Goal: Information Seeking & Learning: Learn about a topic

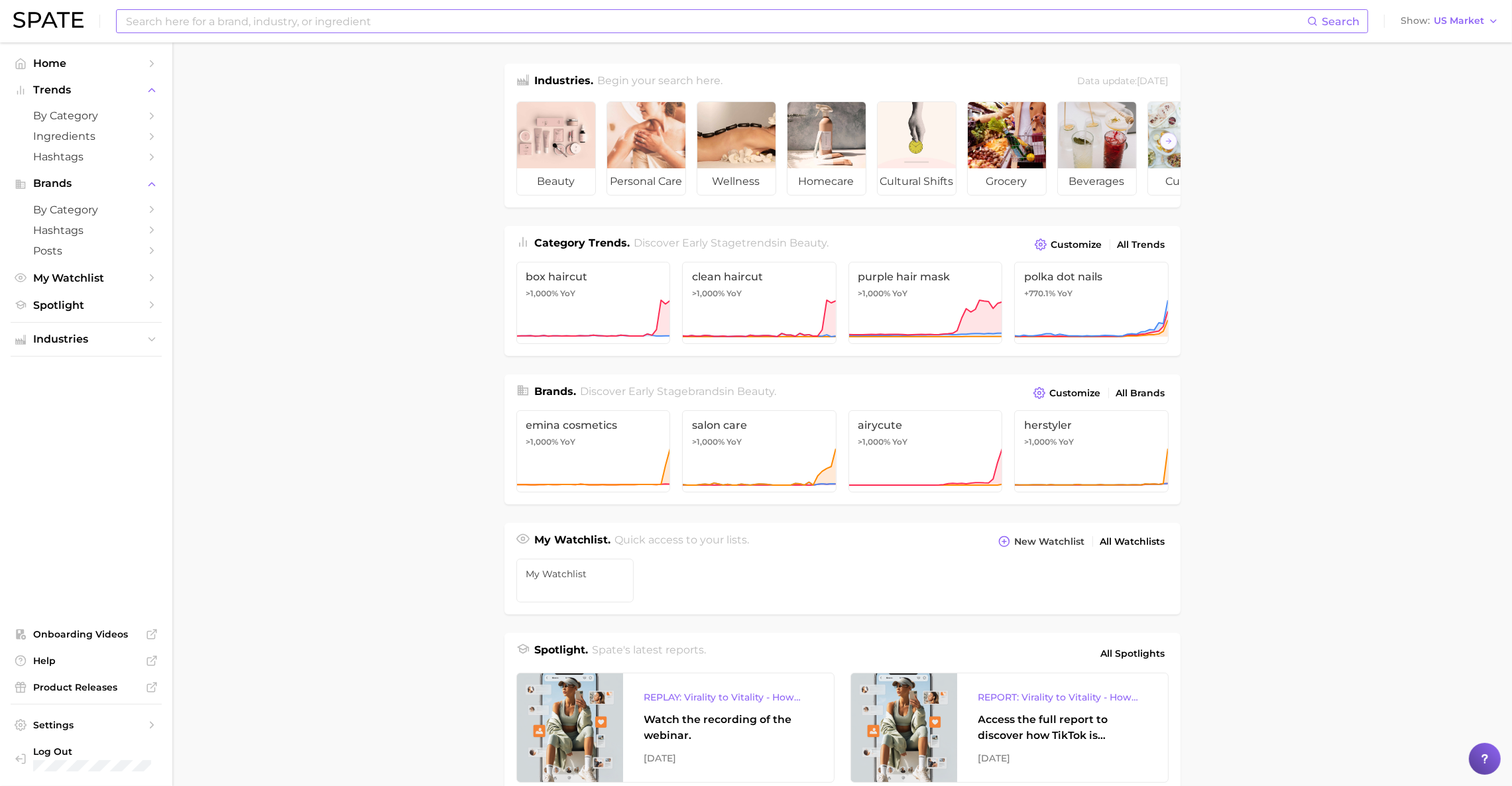
click at [375, 22] on input at bounding box center [716, 21] width 1182 height 22
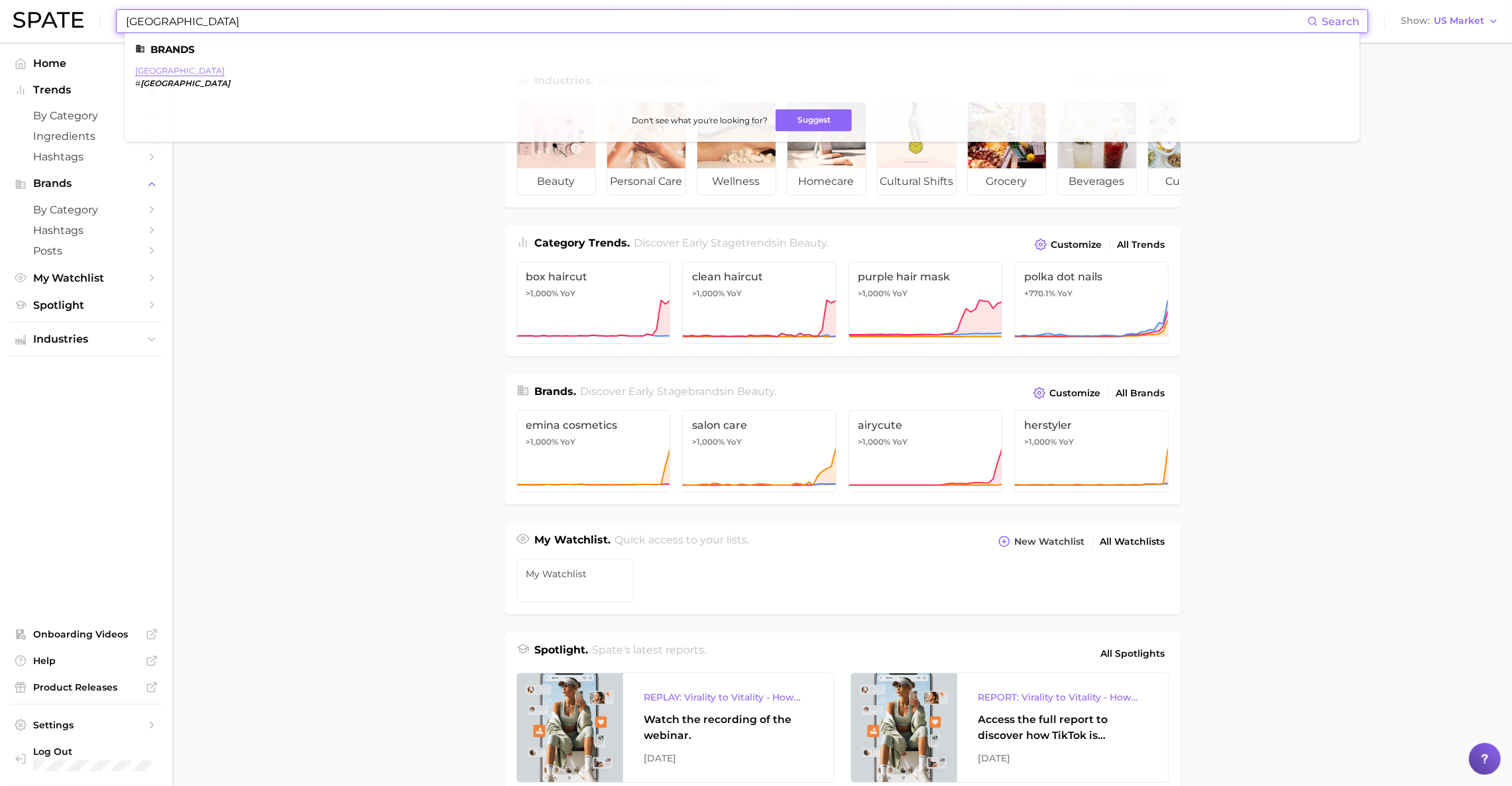
type input "[GEOGRAPHIC_DATA]"
click at [165, 67] on link "[GEOGRAPHIC_DATA]" at bounding box center [180, 71] width 90 height 10
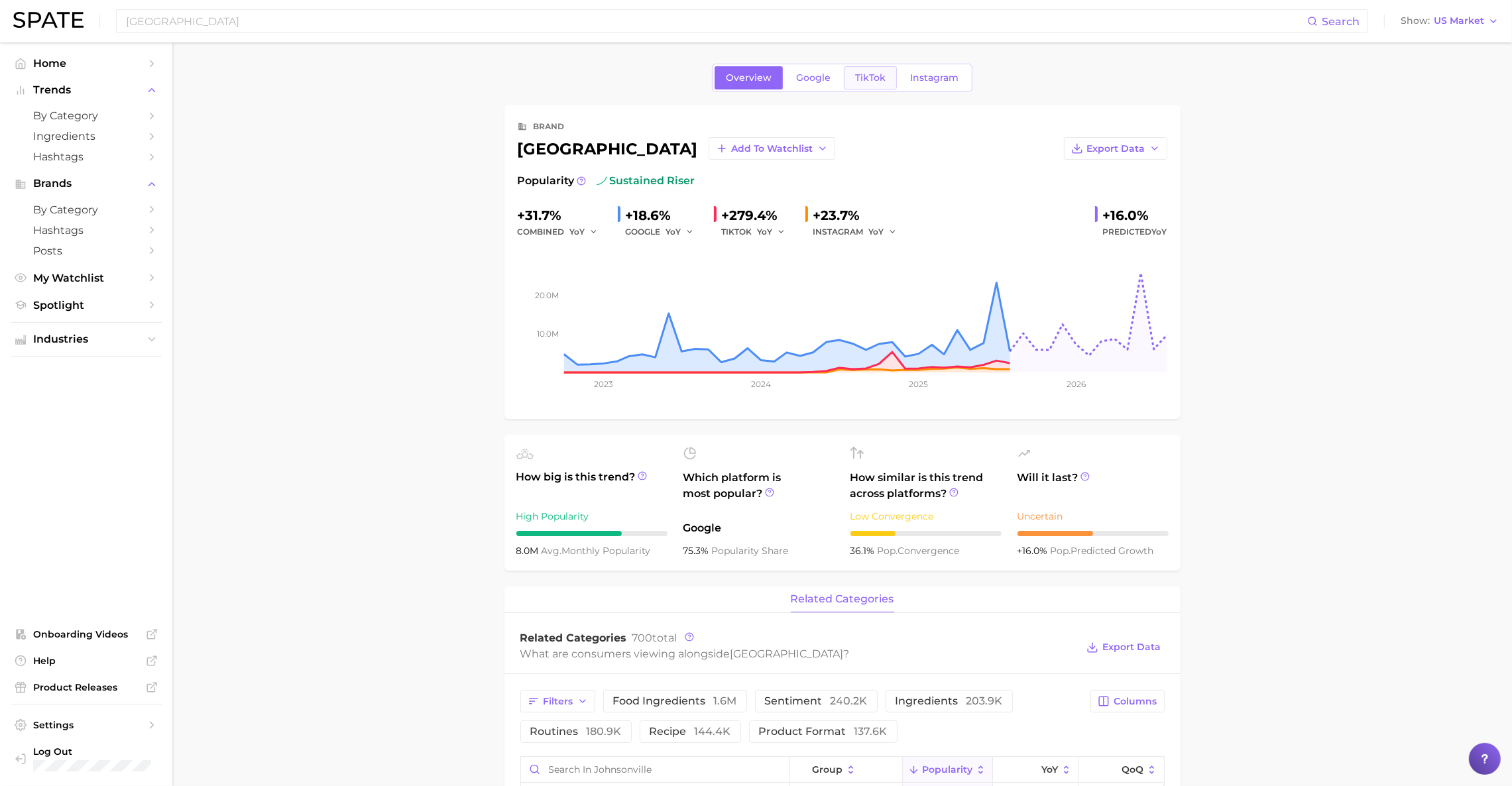
click at [881, 75] on span "TikTok" at bounding box center [870, 78] width 31 height 11
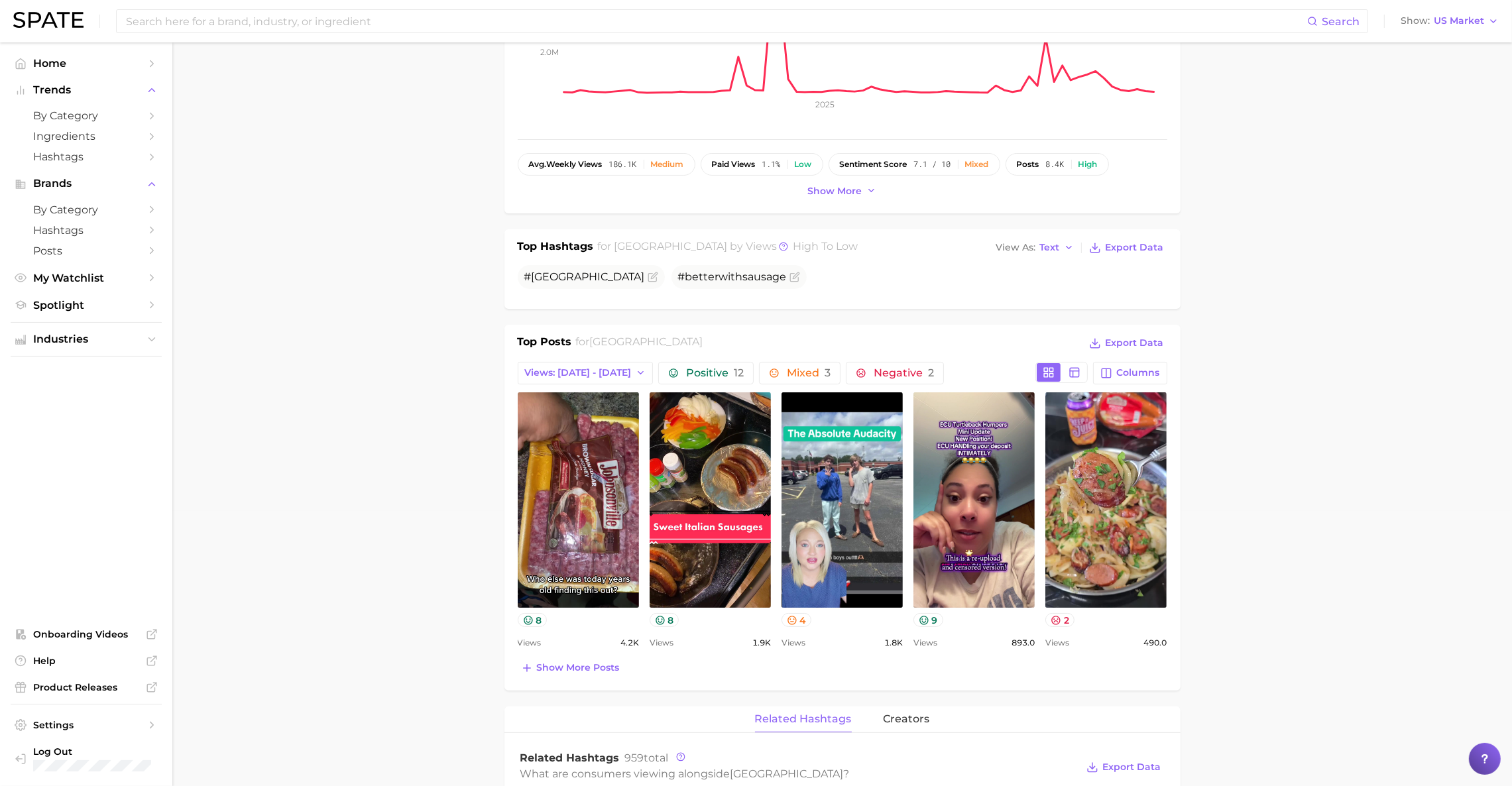
scroll to position [294, 0]
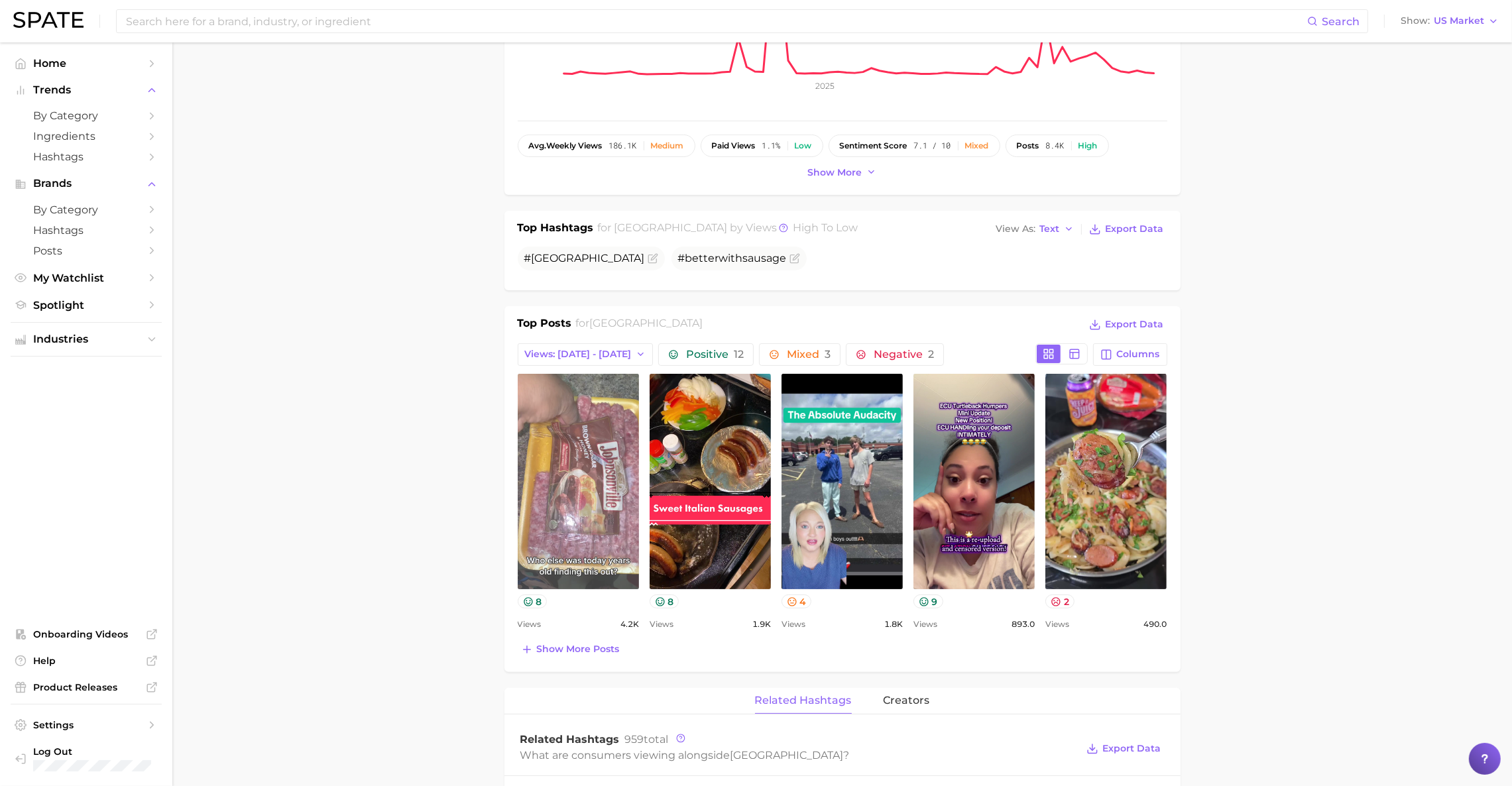
click at [568, 524] on link "view post on TikTok" at bounding box center [578, 481] width 121 height 216
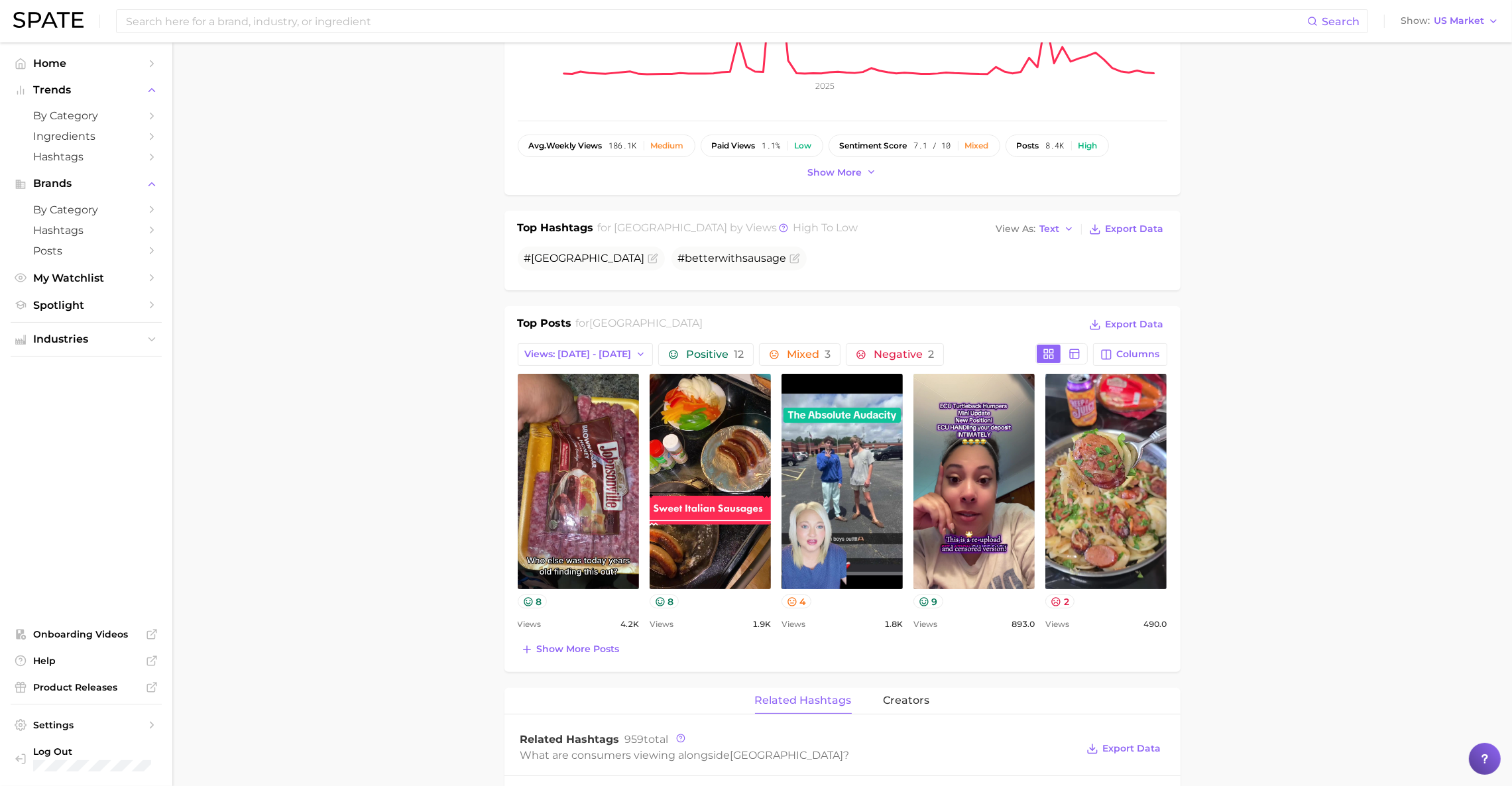
click at [435, 558] on main "Overview Google TikTok Instagram brand johnsonville Add to Watchlist Export Dat…" at bounding box center [841, 737] width 1339 height 1978
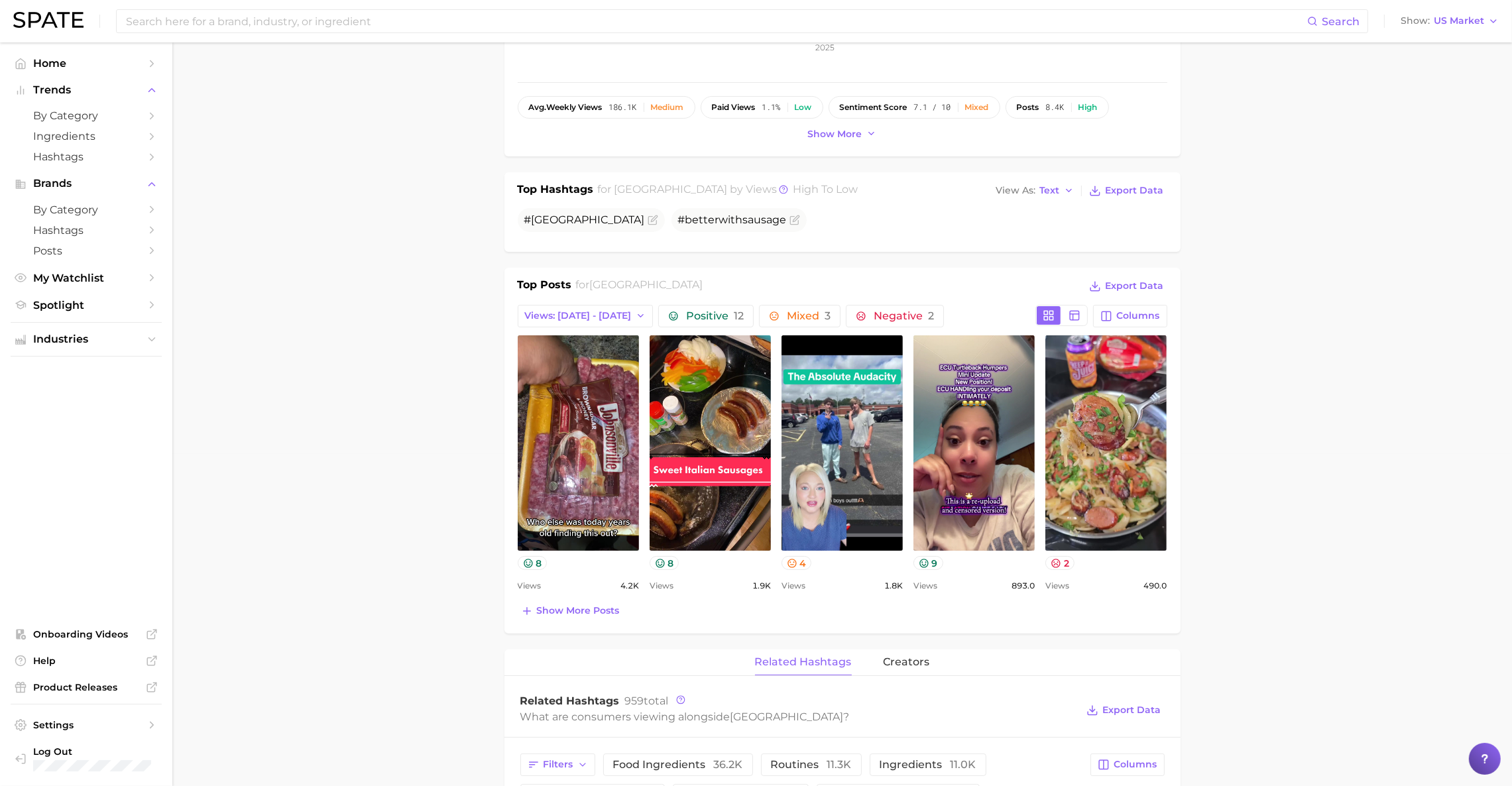
scroll to position [339, 0]
